Goal: Task Accomplishment & Management: Complete application form

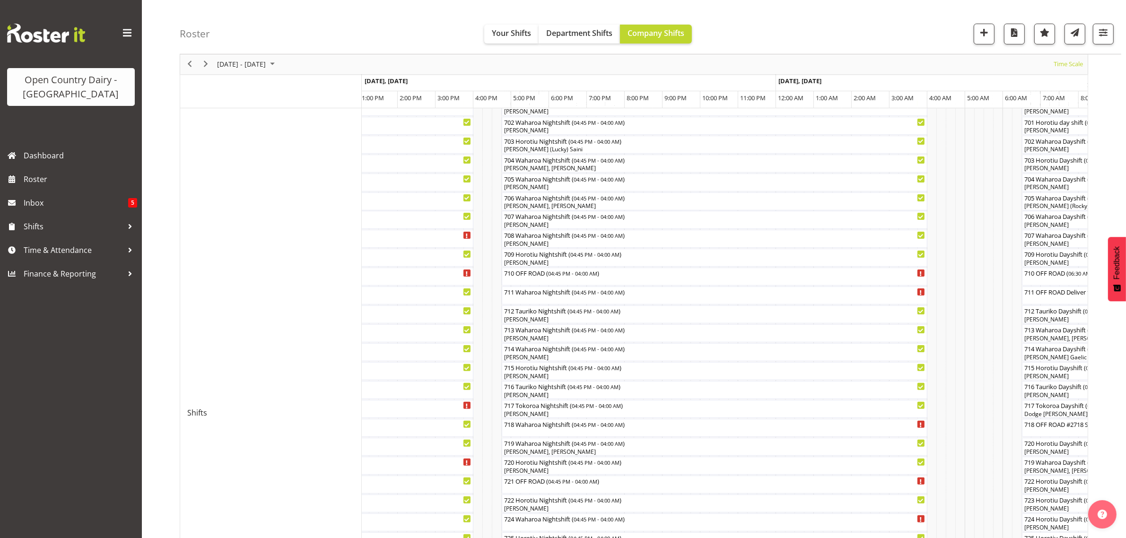
scroll to position [236, 0]
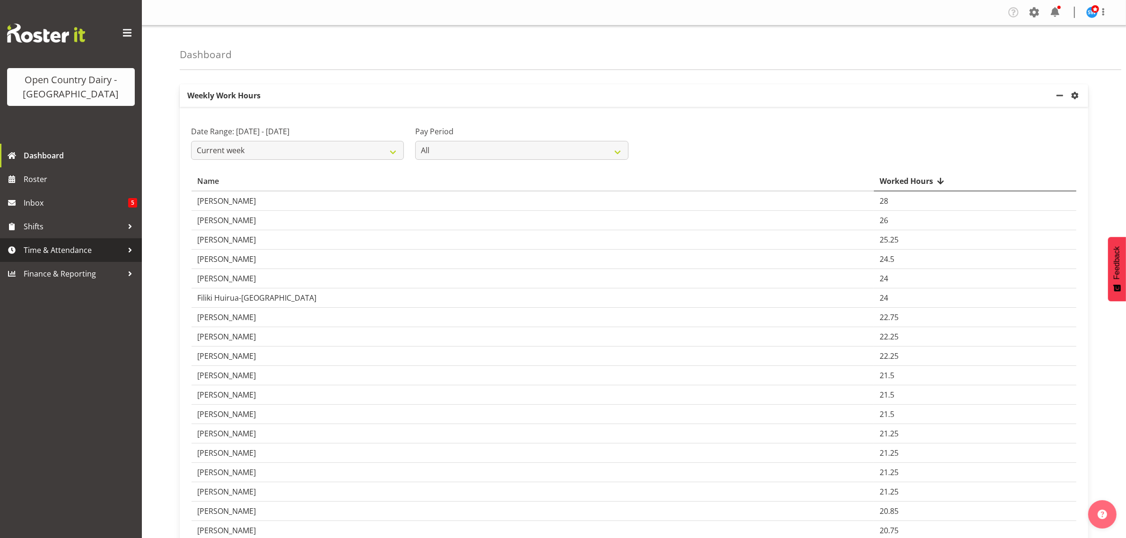
click at [48, 246] on span "Time & Attendance" at bounding box center [73, 250] width 99 height 14
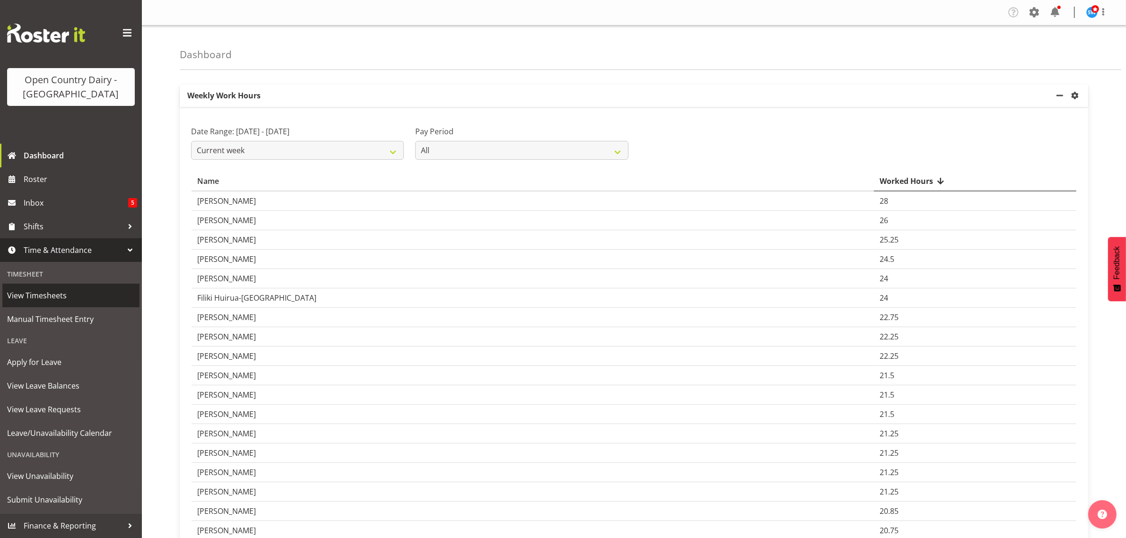
click at [48, 301] on span "View Timesheets" at bounding box center [71, 295] width 128 height 14
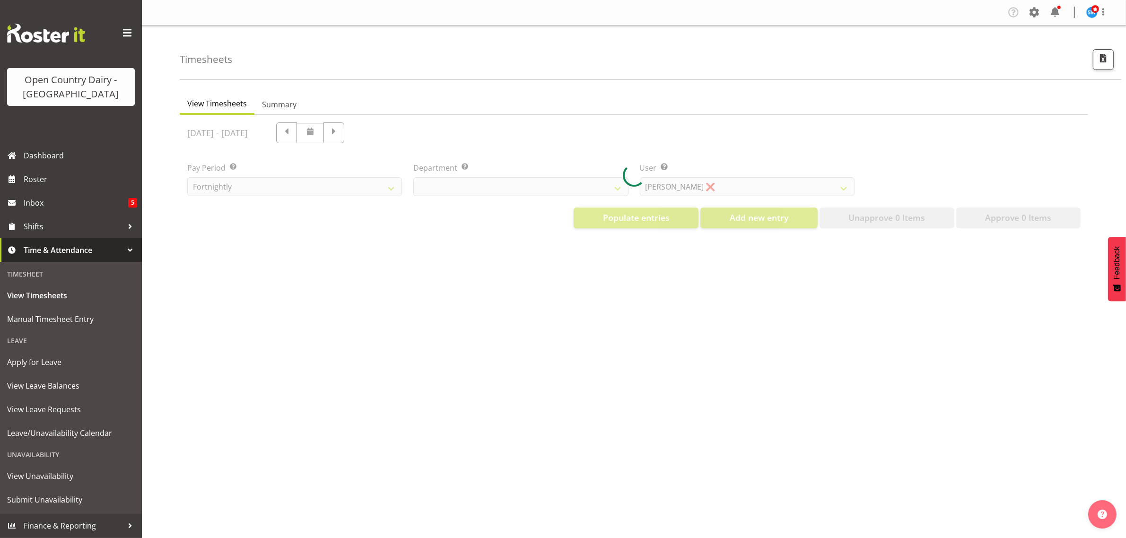
select select "733"
select select "7414"
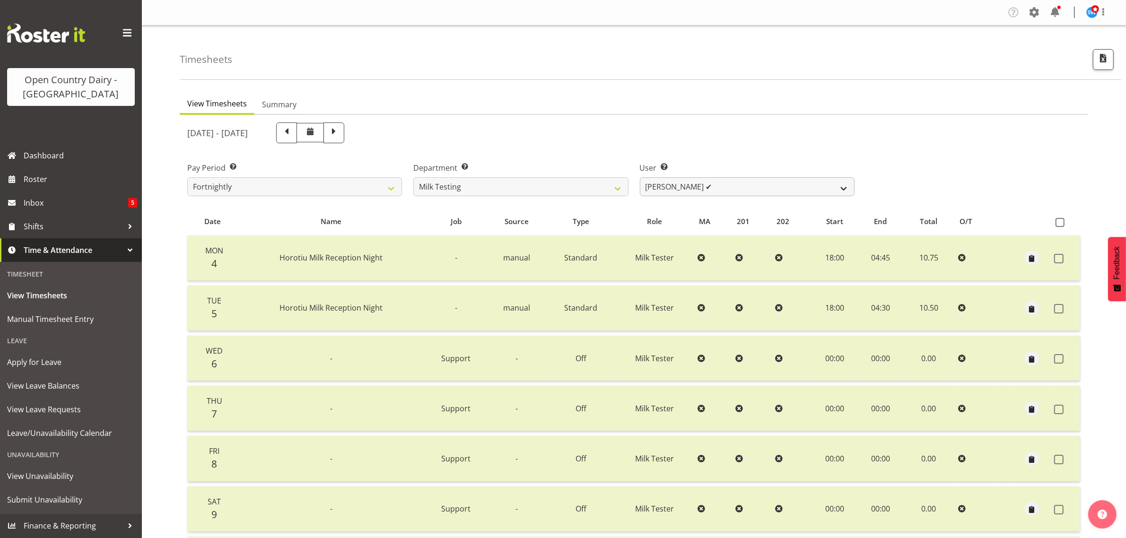
drag, startPoint x: 386, startPoint y: 135, endPoint x: 686, endPoint y: 181, distance: 303.3
click at [340, 135] on span at bounding box center [334, 132] width 12 height 12
select select
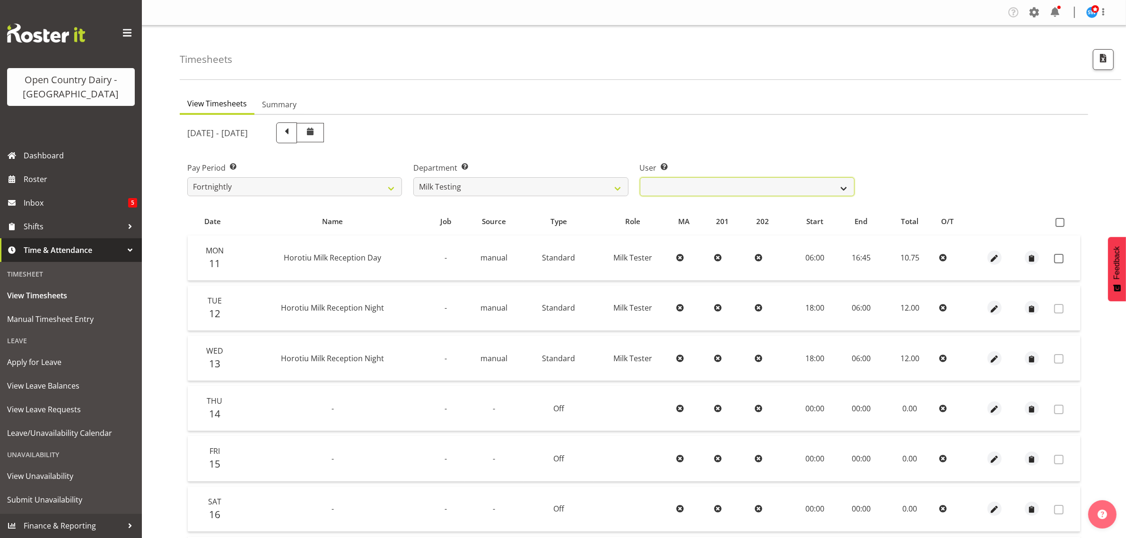
click at [686, 181] on select "Diana Ridings ❌ George Smith ❌ Helaina Walker ❌ Kim Madden ❌ Michael Brechelt ❌…" at bounding box center [747, 186] width 215 height 19
click at [620, 181] on select "701 702 703 704 705 706 707 708 709 710 711 712 713 714 715 716 717 718 719 720" at bounding box center [520, 186] width 215 height 19
select select "874"
click at [413, 177] on select "701 702 703 704 705 706 707 708 709 710 711 712 713 714 715 716 717 718 719 720" at bounding box center [520, 186] width 215 height 19
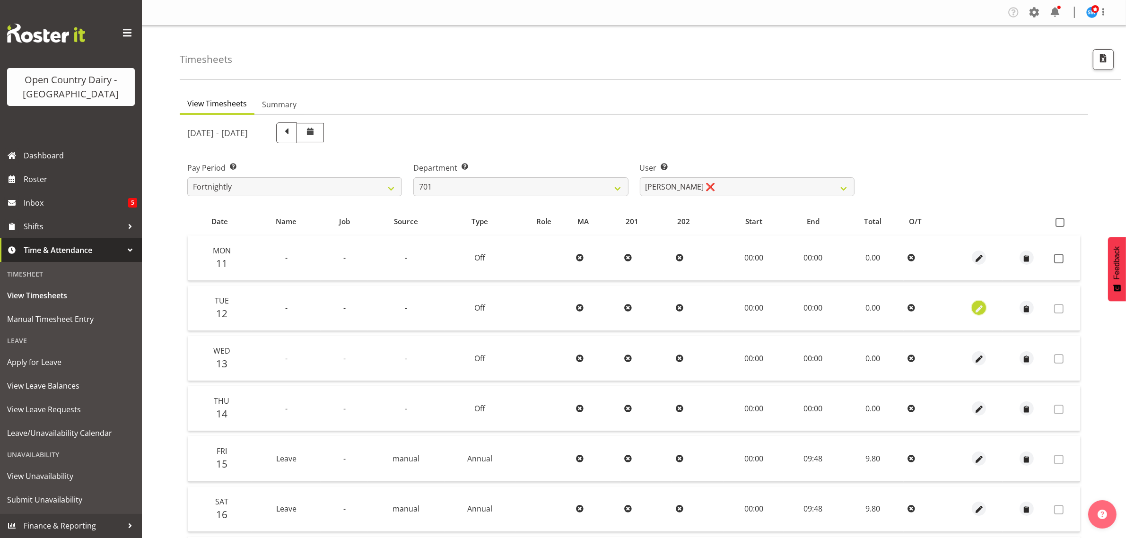
click at [979, 309] on span "button" at bounding box center [979, 309] width 11 height 11
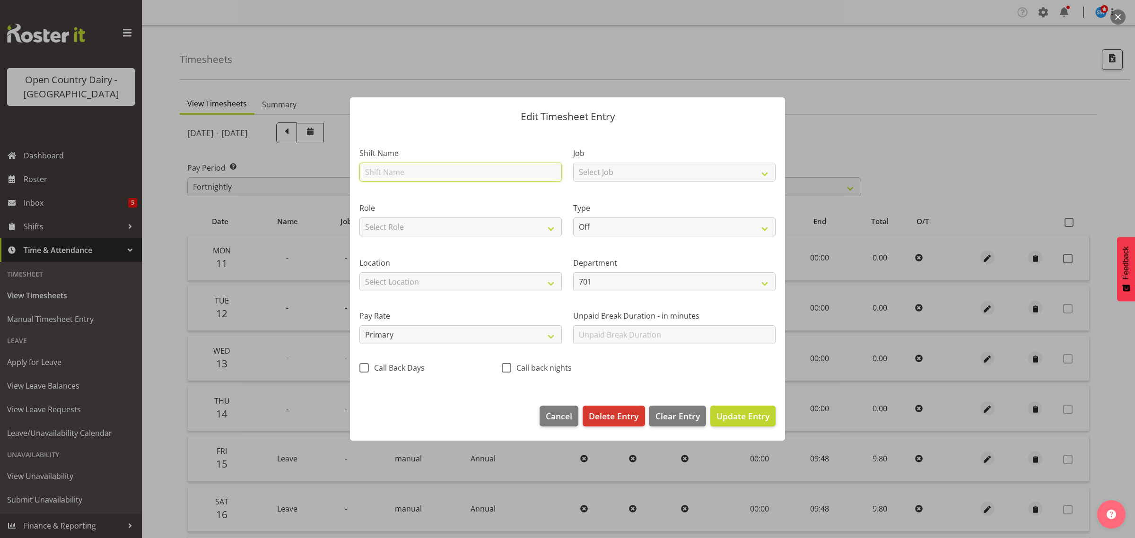
click at [393, 176] on input "text" at bounding box center [460, 172] width 202 height 19
type input "701 Horotiu Day shift"
click at [609, 173] on select "Select Job Driver Driver supervisor Support" at bounding box center [674, 172] width 202 height 19
select select "9579"
click at [573, 163] on select "Select Job Driver Driver supervisor Support" at bounding box center [674, 172] width 202 height 19
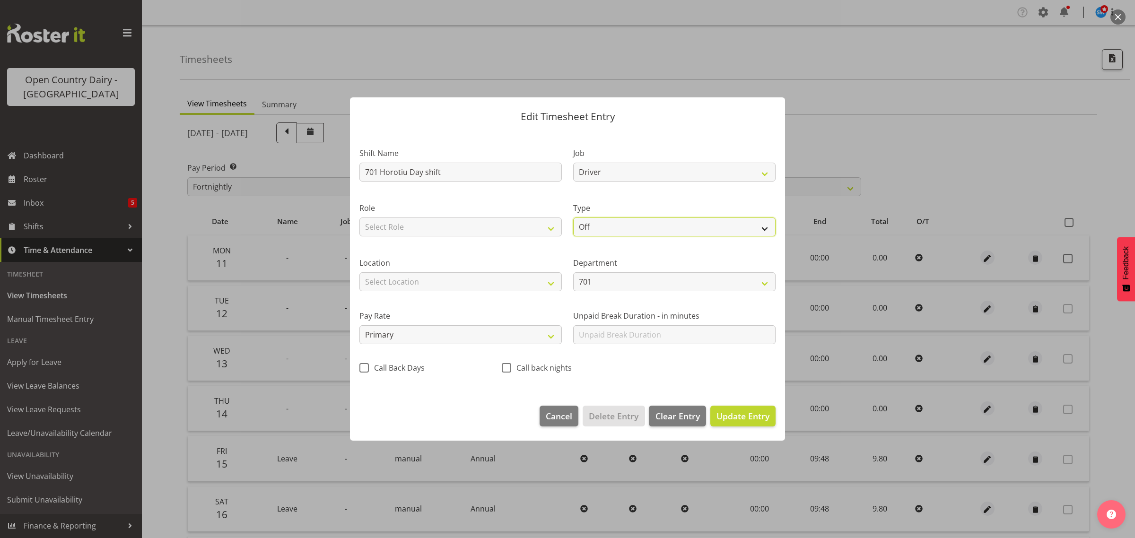
click at [608, 222] on select "Off Standard Public Holiday Public Holiday (Worked) Day In Lieu Annual Leave Si…" at bounding box center [674, 227] width 202 height 19
select select "Standard"
click at [573, 218] on select "Off Standard Public Holiday Public Holiday (Worked) Day In Lieu Annual Leave Si…" at bounding box center [674, 227] width 202 height 19
select select "7"
select select "2025"
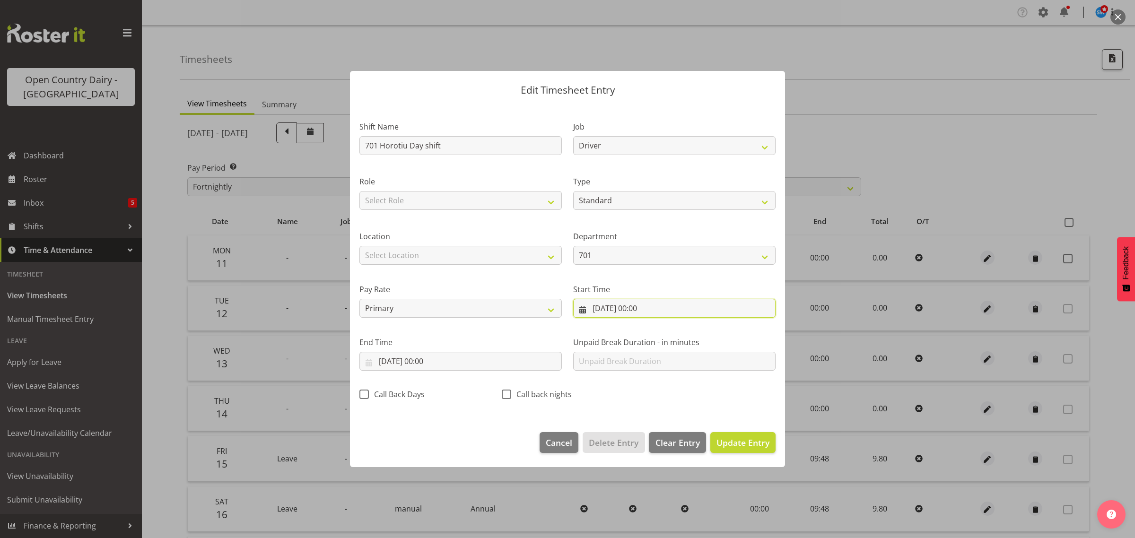
click at [633, 308] on input "12/08/2025, 00:00" at bounding box center [674, 308] width 202 height 19
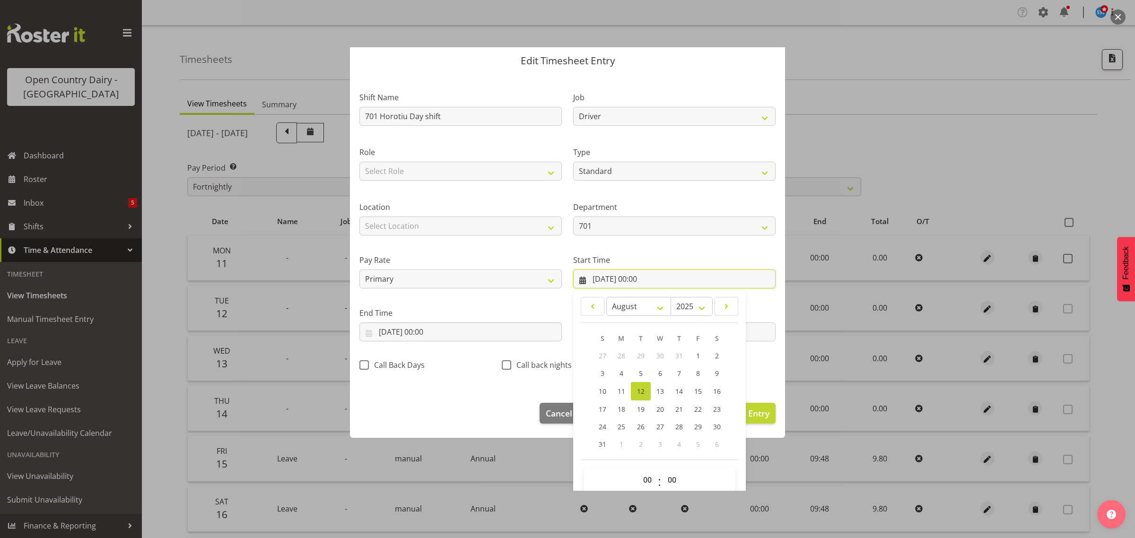
scroll to position [43, 0]
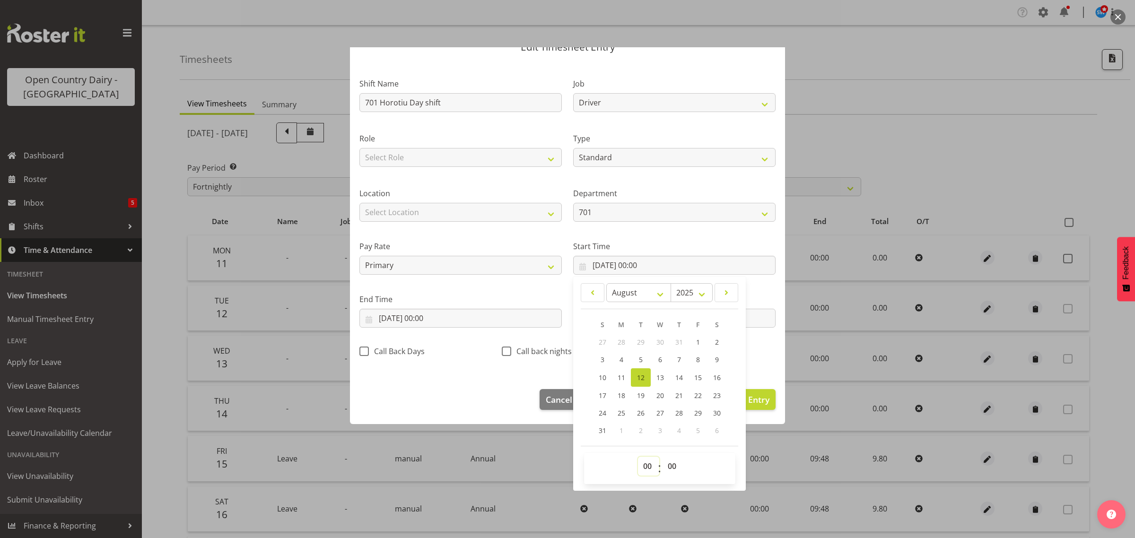
click at [642, 470] on select "00 01 02 03 04 05 06 07 08 09 10 11 12 13 14 15 16 17 18 19 20 21 22 23" at bounding box center [648, 466] width 21 height 19
select select "6"
click at [638, 457] on select "00 01 02 03 04 05 06 07 08 09 10 11 12 13 14 15 16 17 18 19 20 21 22 23" at bounding box center [648, 466] width 21 height 19
type input "12/08/2025, 06:00"
click at [667, 468] on select "00 01 02 03 04 05 06 07 08 09 10 11 12 13 14 15 16 17 18 19 20 21 22 23 24 25 2…" at bounding box center [672, 466] width 21 height 19
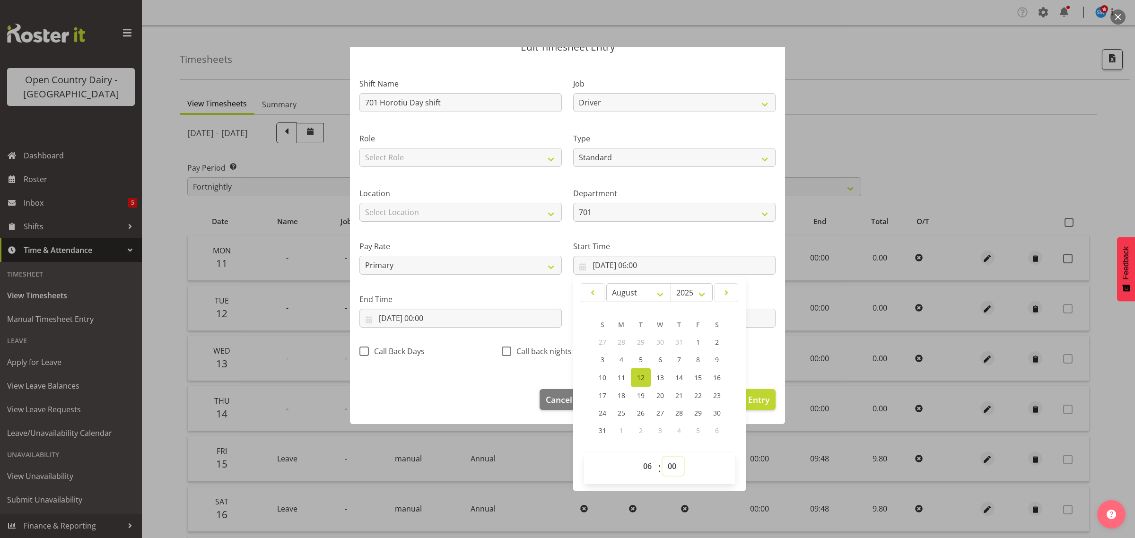
select select "30"
click at [662, 457] on select "00 01 02 03 04 05 06 07 08 09 10 11 12 13 14 15 16 17 18 19 20 21 22 23 24 25 2…" at bounding box center [672, 466] width 21 height 19
type input "12/08/2025, 06:30"
click at [407, 322] on input "12/08/2025, 00:00" at bounding box center [460, 318] width 202 height 19
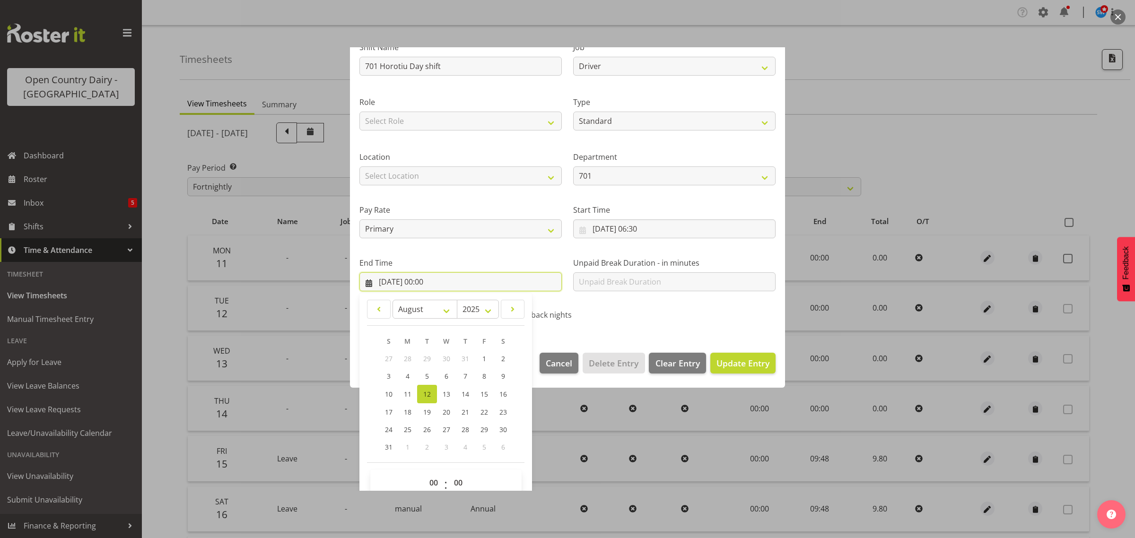
scroll to position [96, 0]
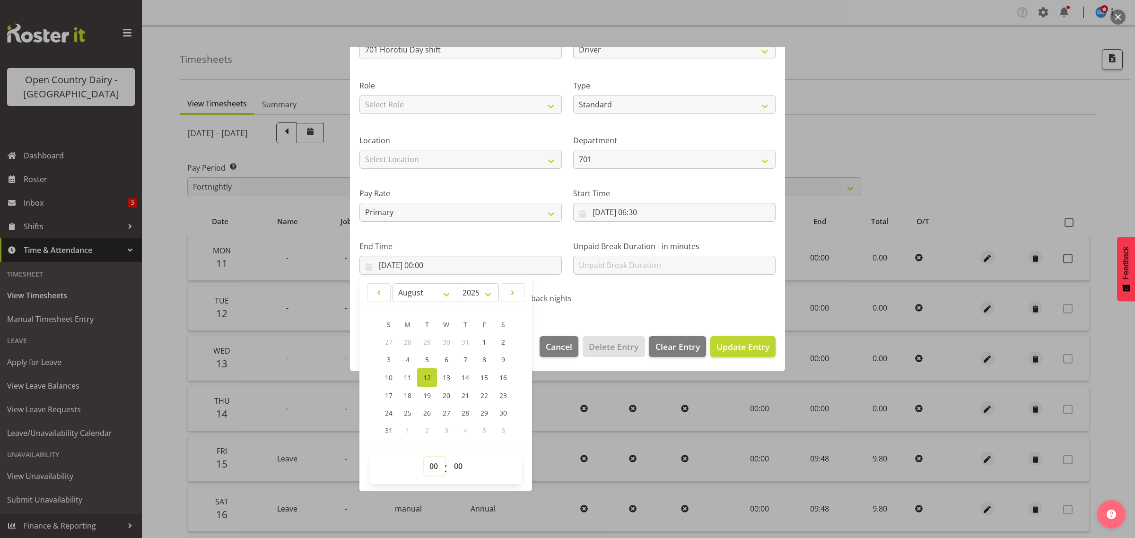
click at [433, 457] on select "00 01 02 03 04 05 06 07 08 09 10 11 12 13 14 15 16 17 18 19 20 21 22 23" at bounding box center [434, 466] width 21 height 19
select select "19"
click at [424, 457] on select "00 01 02 03 04 05 06 07 08 09 10 11 12 13 14 15 16 17 18 19 20 21 22 23" at bounding box center [434, 466] width 21 height 19
type input "12/08/2025, 19:00"
click at [710, 351] on button "Update Entry" at bounding box center [742, 346] width 65 height 21
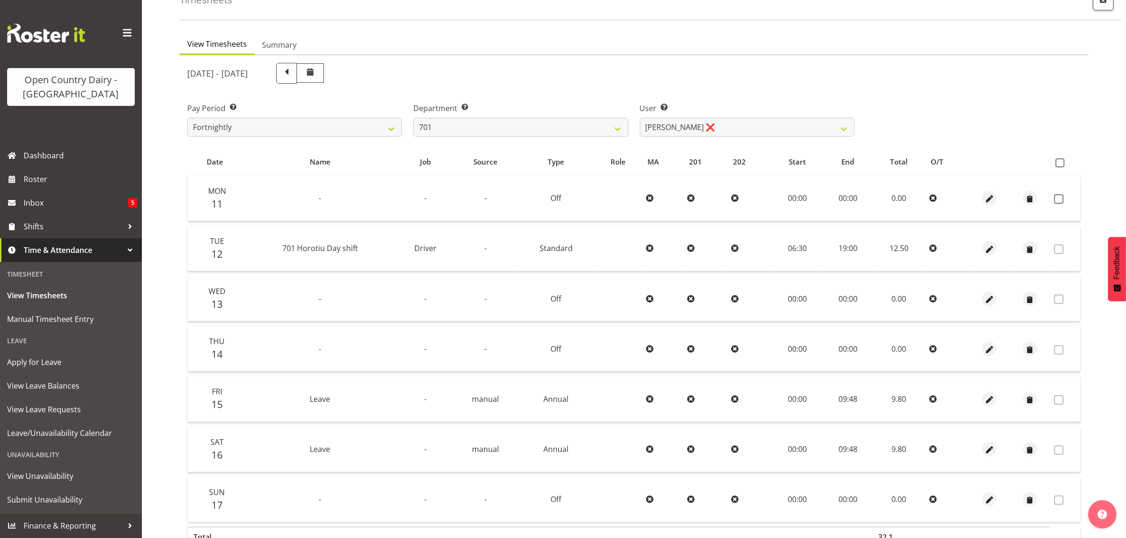
scroll to position [0, 0]
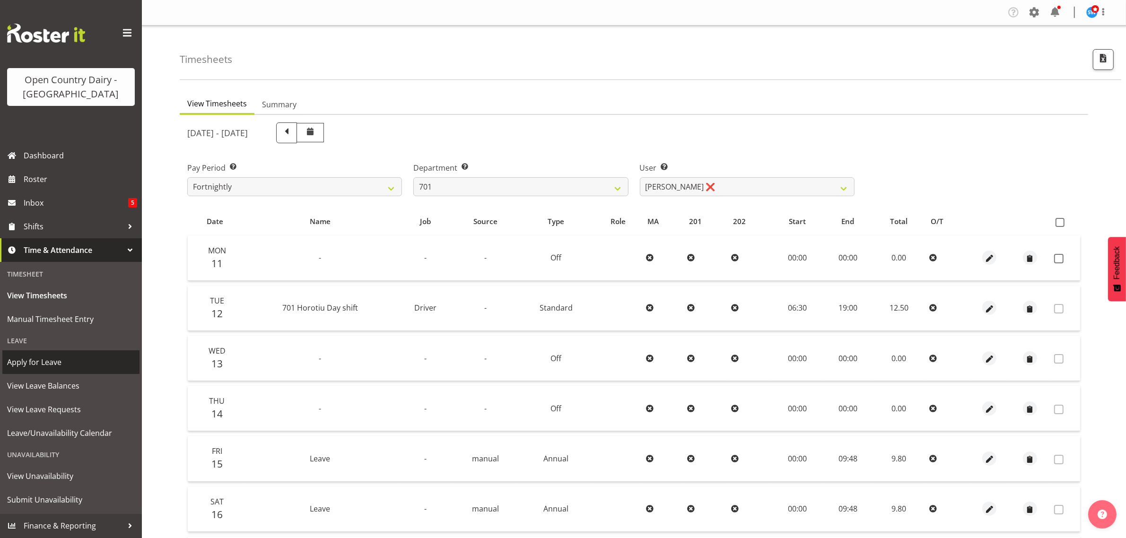
click at [43, 367] on span "Apply for Leave" at bounding box center [71, 362] width 128 height 14
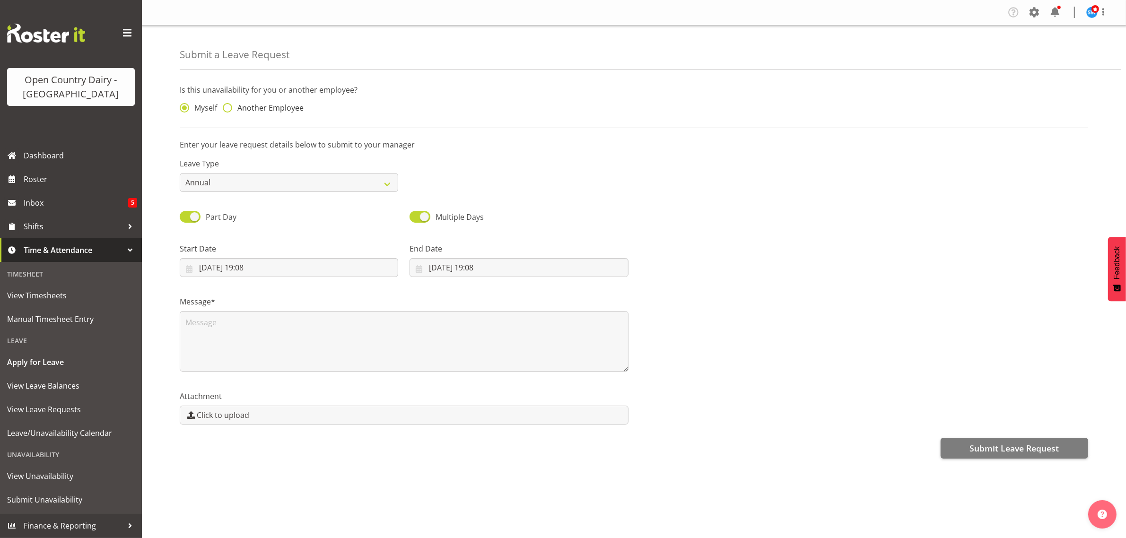
click at [228, 105] on span at bounding box center [227, 107] width 9 height 9
click at [228, 105] on input "Another Employee" at bounding box center [226, 108] width 6 height 6
radio input "true"
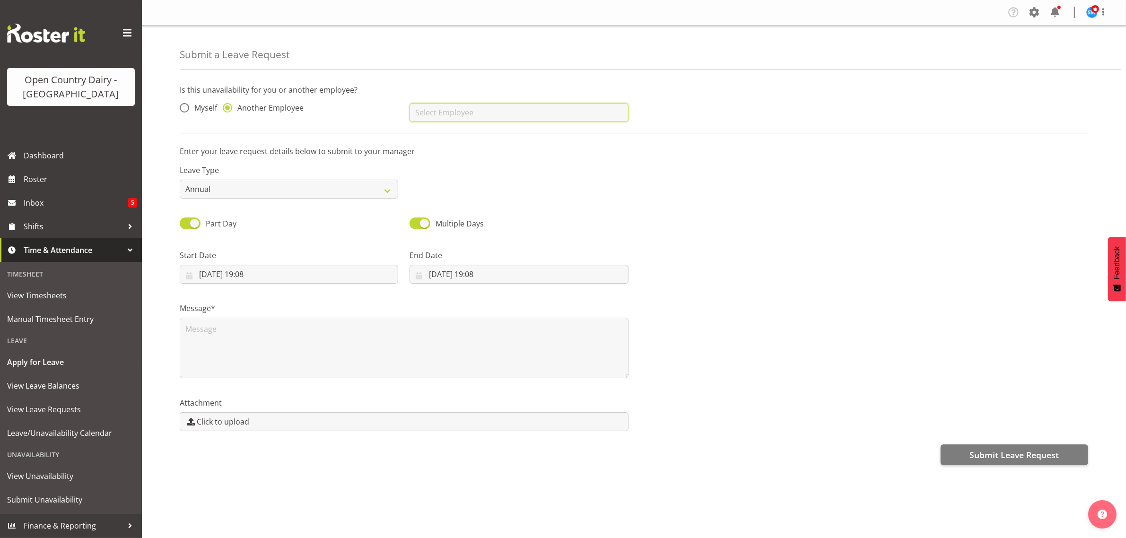
click at [460, 114] on input "text" at bounding box center [518, 112] width 218 height 19
click at [460, 149] on span "Liam Watson" at bounding box center [446, 153] width 59 height 10
type input "Liam Watson"
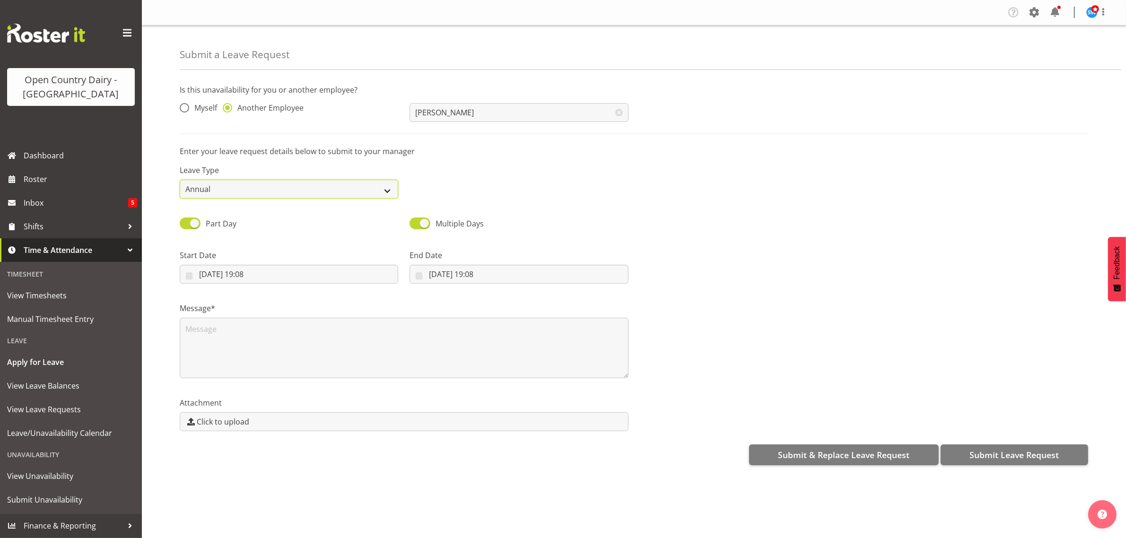
click at [241, 194] on select "Annual Sick Leave Without Pay Bereavement Domestic Violence Parental Jury Servi…" at bounding box center [289, 189] width 218 height 19
select select "Sick"
click at [180, 180] on select "Annual Sick Leave Without Pay Bereavement Domestic Violence Parental Jury Servi…" at bounding box center [289, 189] width 218 height 19
click at [246, 272] on input "12/08/2025, 19:08" at bounding box center [289, 274] width 218 height 19
click at [265, 391] on span "13" at bounding box center [267, 386] width 8 height 9
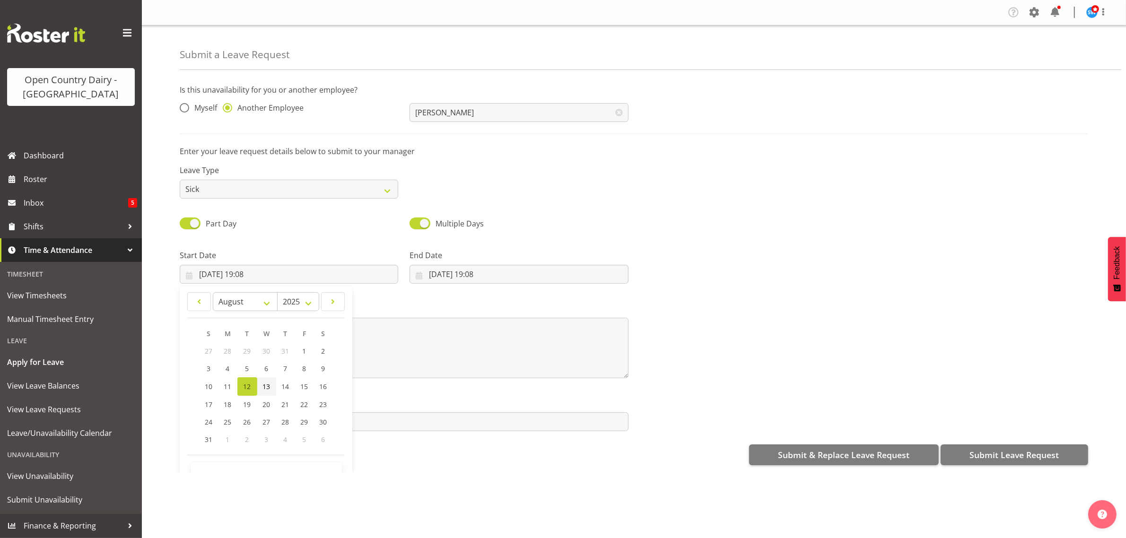
type input "13/08/2025, 19:08"
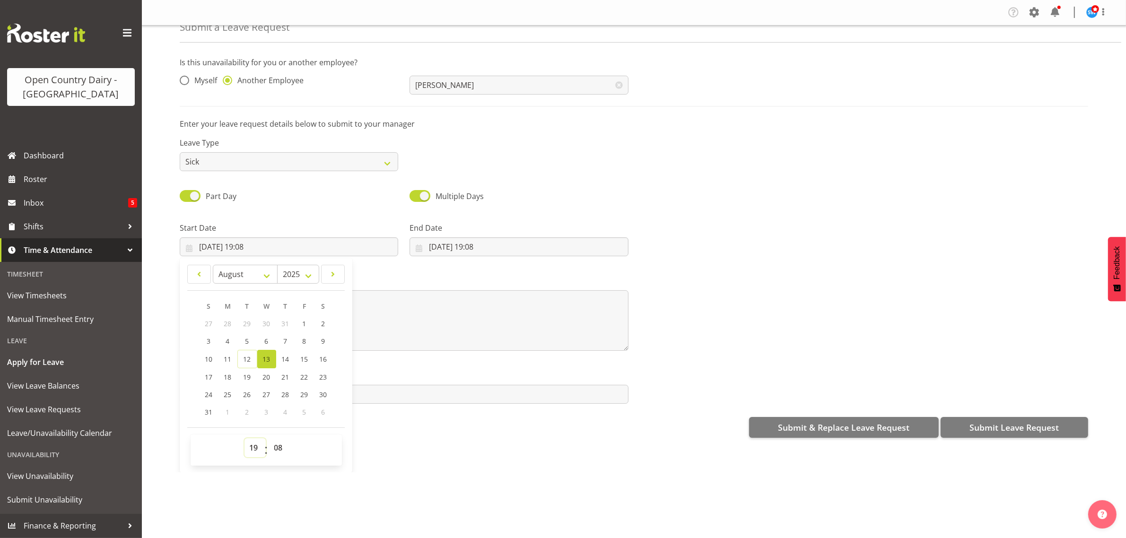
drag, startPoint x: 254, startPoint y: 451, endPoint x: 256, endPoint y: 445, distance: 6.0
click at [254, 451] on select "00 01 02 03 04 05 06 07 08 09 10 11 12 13 14 15 16 17 18 19 20 21 22 23" at bounding box center [254, 447] width 21 height 19
select select "6"
click at [244, 439] on select "00 01 02 03 04 05 06 07 08 09 10 11 12 13 14 15 16 17 18 19 20 21 22 23" at bounding box center [254, 447] width 21 height 19
type input "13/08/2025, 06:08"
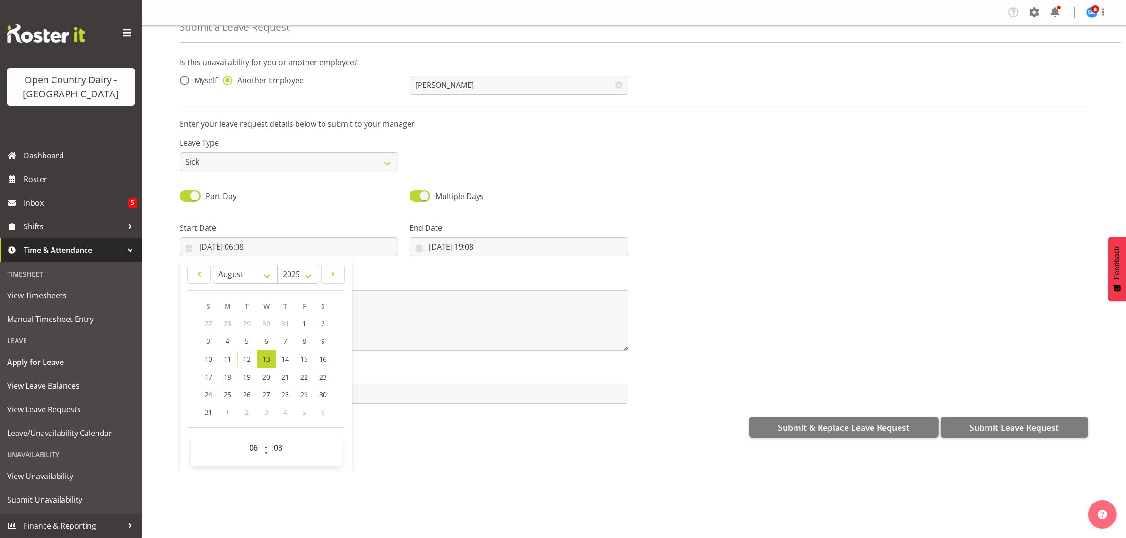
click at [277, 460] on span "00 01 02 03 04 05 06 07 08 09 10 11 12 13 14 15 16 17 18 19 20 21 22 23 24 25 2…" at bounding box center [279, 450] width 21 height 24
drag, startPoint x: 273, startPoint y: 452, endPoint x: 278, endPoint y: 440, distance: 12.7
click at [276, 452] on select "00 01 02 03 04 05 06 07 08 09 10 11 12 13 14 15 16 17 18 19 20 21 22 23 24 25 2…" at bounding box center [279, 447] width 21 height 19
select select "30"
click at [269, 439] on select "00 01 02 03 04 05 06 07 08 09 10 11 12 13 14 15 16 17 18 19 20 21 22 23 24 25 2…" at bounding box center [279, 447] width 21 height 19
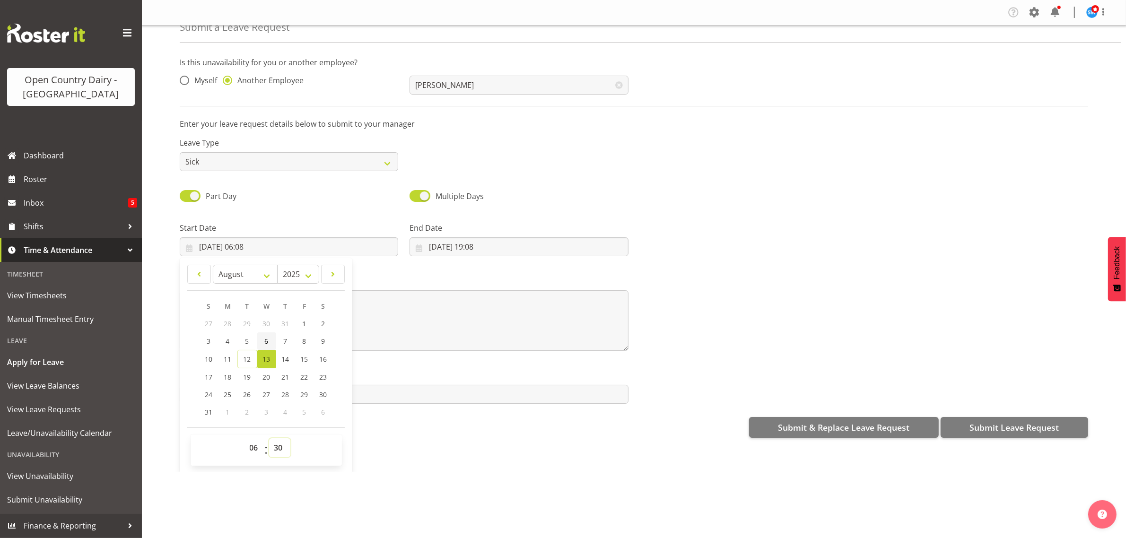
type input "13/08/2025, 06:30"
click at [431, 244] on input "12/08/2025, 19:08" at bounding box center [518, 246] width 218 height 19
click at [497, 360] on span "13" at bounding box center [497, 359] width 8 height 9
type input "13/08/2025, 19:08"
click at [486, 445] on select "00 01 02 03 04 05 06 07 08 09 10 11 12 13 14 15 16 17 18 19 20 21 22 23" at bounding box center [484, 447] width 21 height 19
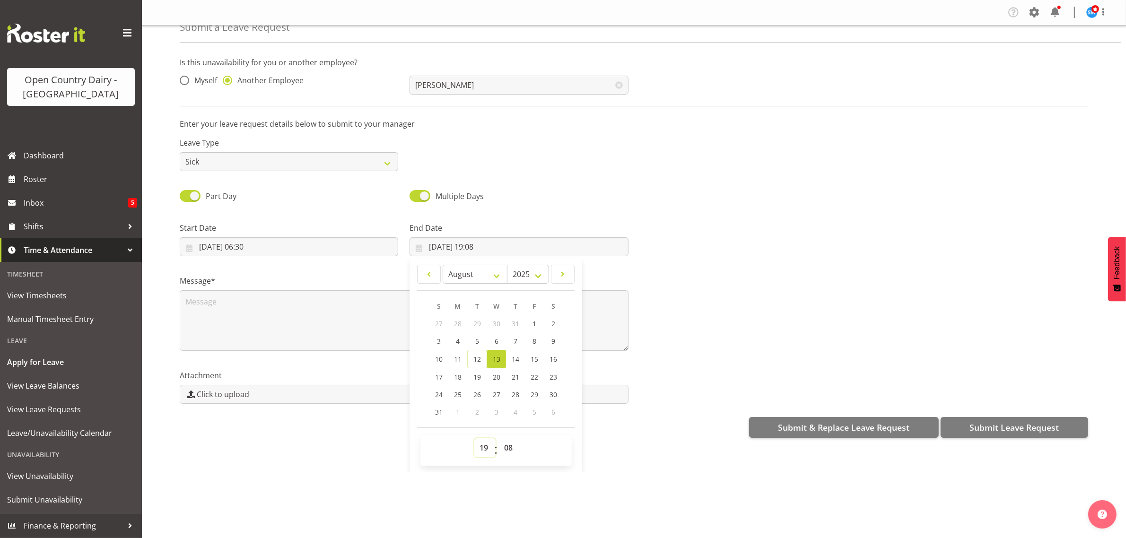
select select "16"
click at [474, 439] on select "00 01 02 03 04 05 06 07 08 09 10 11 12 13 14 15 16 17 18 19 20 21 22 23" at bounding box center [484, 447] width 21 height 19
type input "13/08/2025, 16:08"
drag, startPoint x: 509, startPoint y: 449, endPoint x: 496, endPoint y: 357, distance: 93.1
click at [509, 448] on select "00 01 02 03 04 05 06 07 08 09 10 11 12 13 14 15 16 17 18 19 20 21 22 23 24 25 2…" at bounding box center [509, 447] width 21 height 19
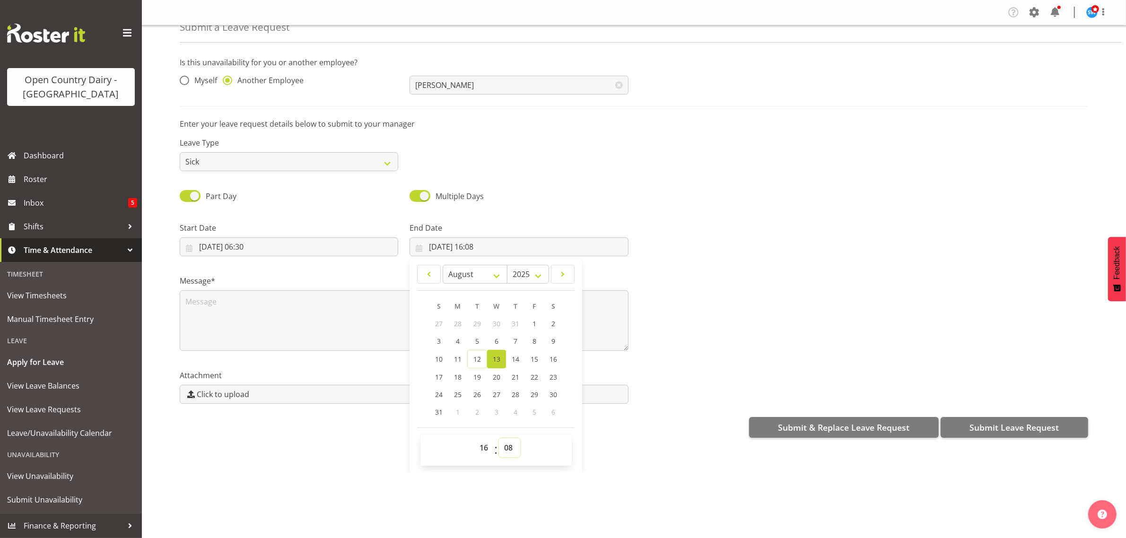
select select "0"
click at [499, 439] on select "00 01 02 03 04 05 06 07 08 09 10 11 12 13 14 15 16 17 18 19 20 21 22 23 24 25 2…" at bounding box center [509, 447] width 21 height 19
type input "13/08/2025, 16:00"
click at [214, 305] on textarea at bounding box center [404, 320] width 449 height 61
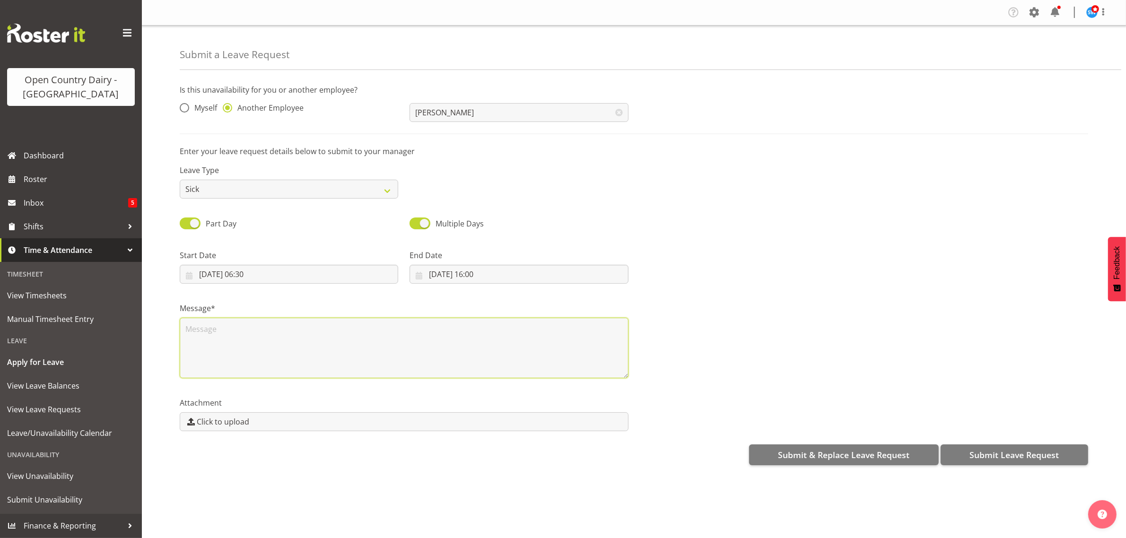
scroll to position [0, 0]
type textarea "Called in sick"
click at [1028, 452] on span "Submit Leave Request" at bounding box center [1013, 455] width 89 height 12
